Goal: Check status: Check status

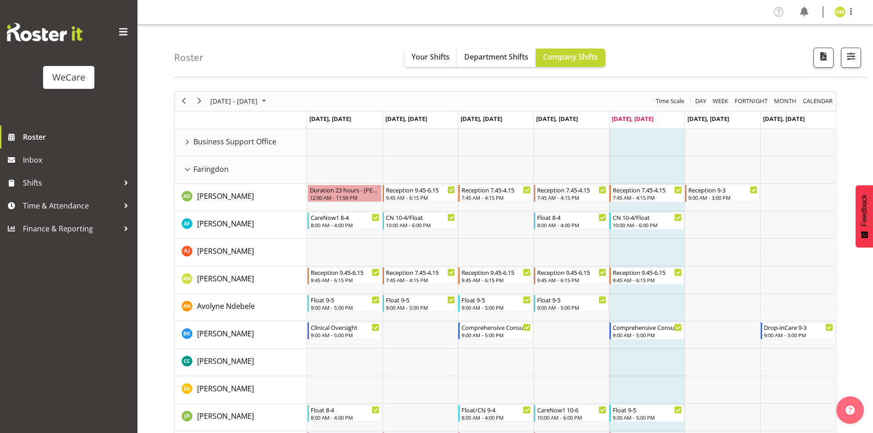
scroll to position [46, 0]
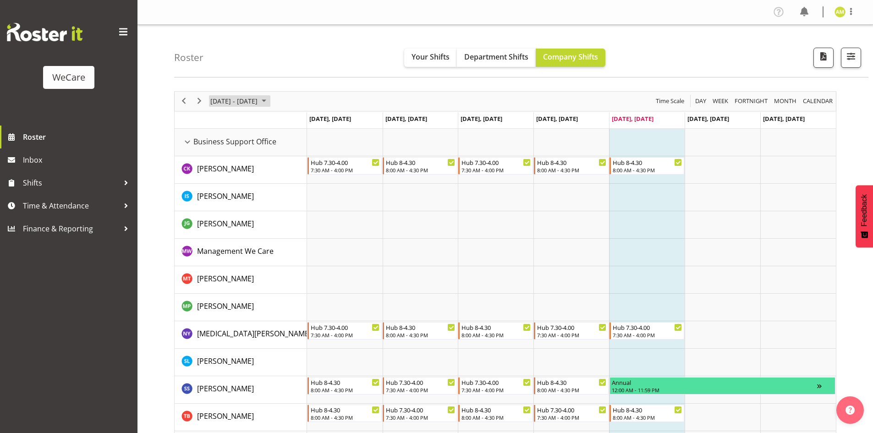
click at [258, 103] on span "[DATE] - [DATE]" at bounding box center [233, 100] width 49 height 11
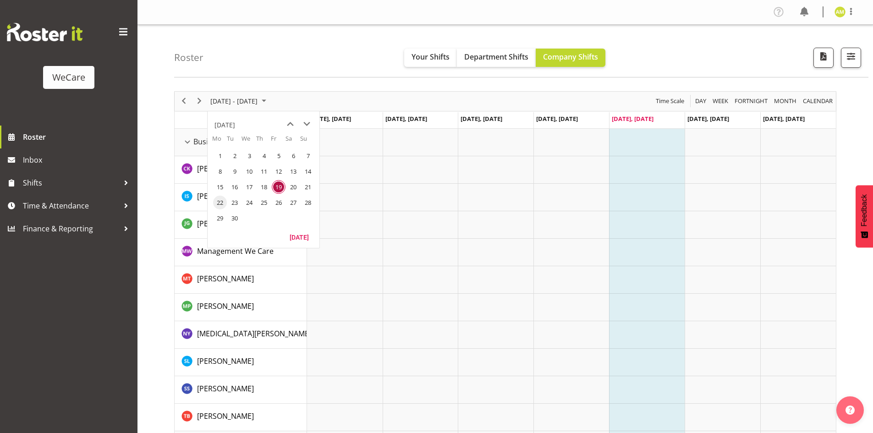
click at [219, 203] on span "22" at bounding box center [220, 203] width 14 height 14
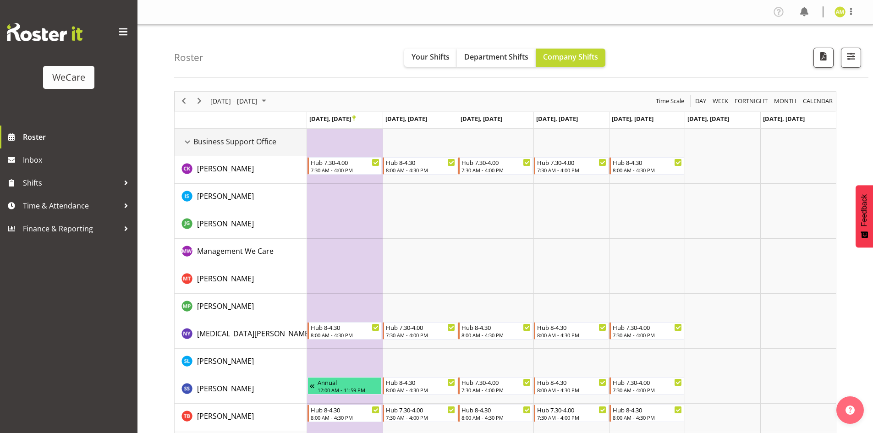
click at [186, 144] on div "Business Support Office resource" at bounding box center [187, 142] width 12 height 12
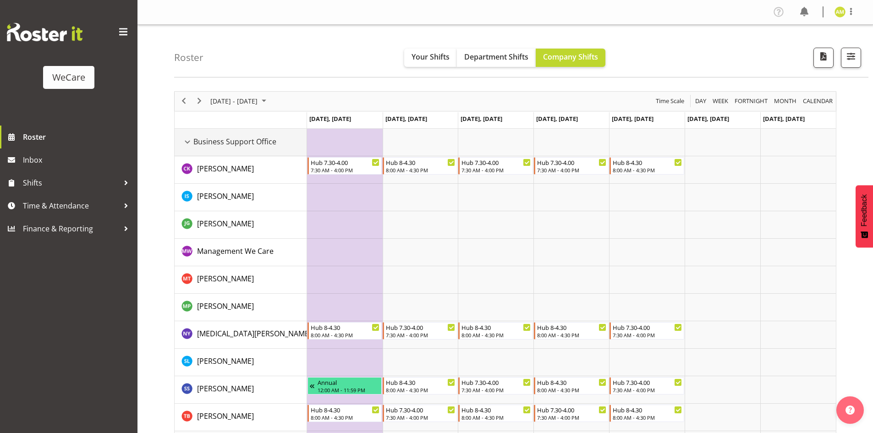
click at [186, 145] on div "Business Support Office resource" at bounding box center [187, 142] width 12 height 12
